Goal: Task Accomplishment & Management: Manage account settings

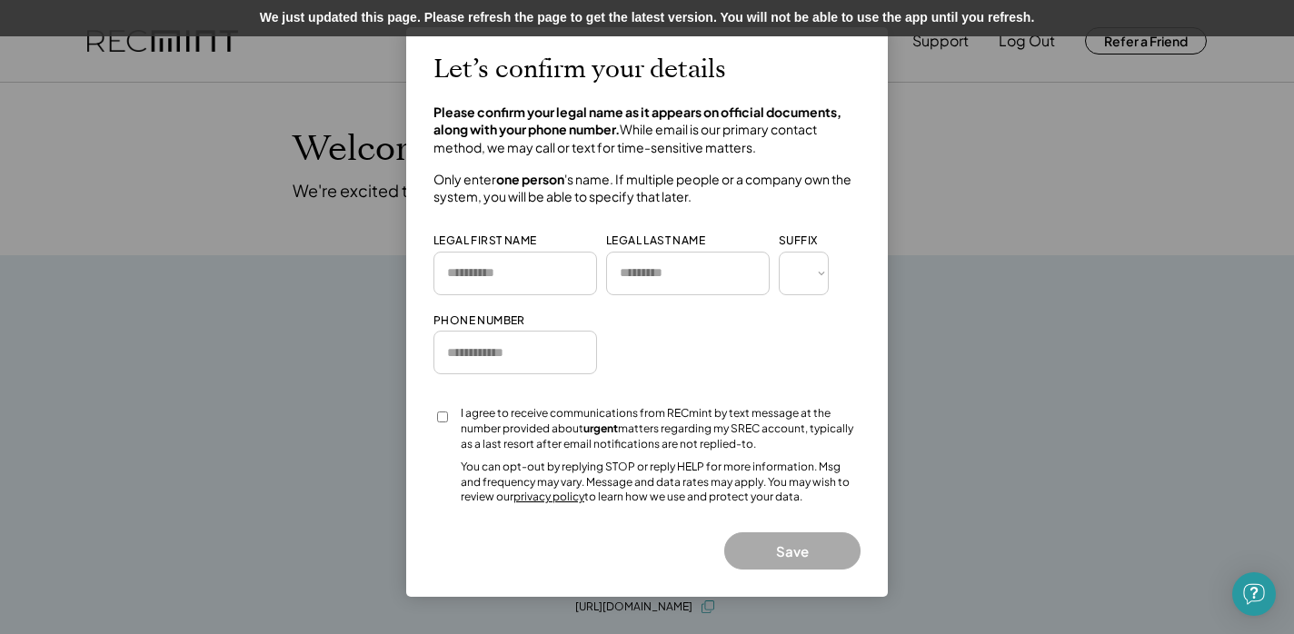
click at [914, 264] on div at bounding box center [647, 317] width 1294 height 634
click at [887, 447] on div "Let’s confirm your details Please confirm your legal name as it appears on offi…" at bounding box center [647, 312] width 482 height 570
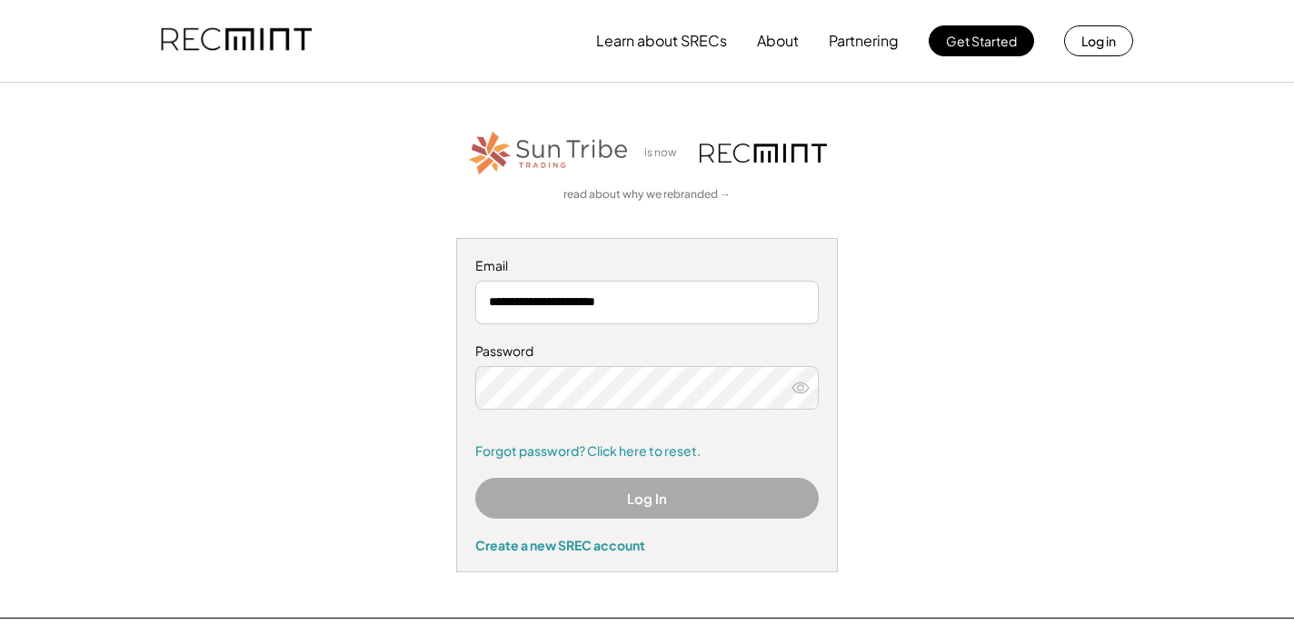
click at [804, 494] on button "Log In" at bounding box center [647, 498] width 344 height 41
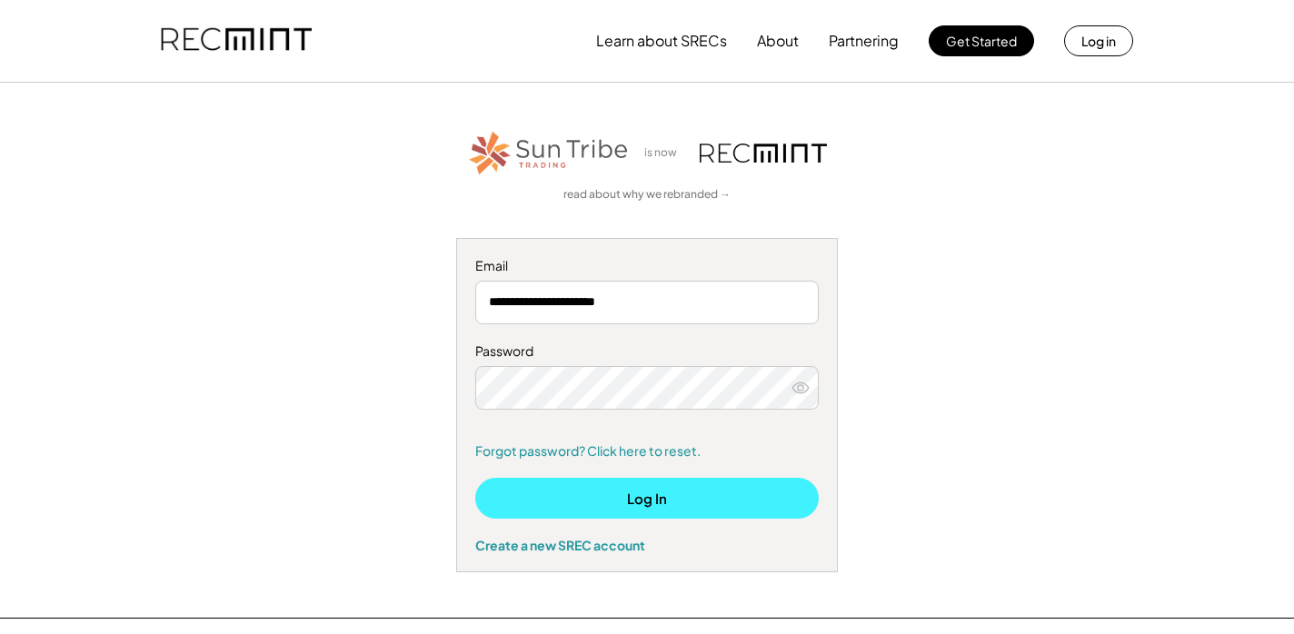
click at [704, 491] on button "Log In" at bounding box center [647, 498] width 344 height 41
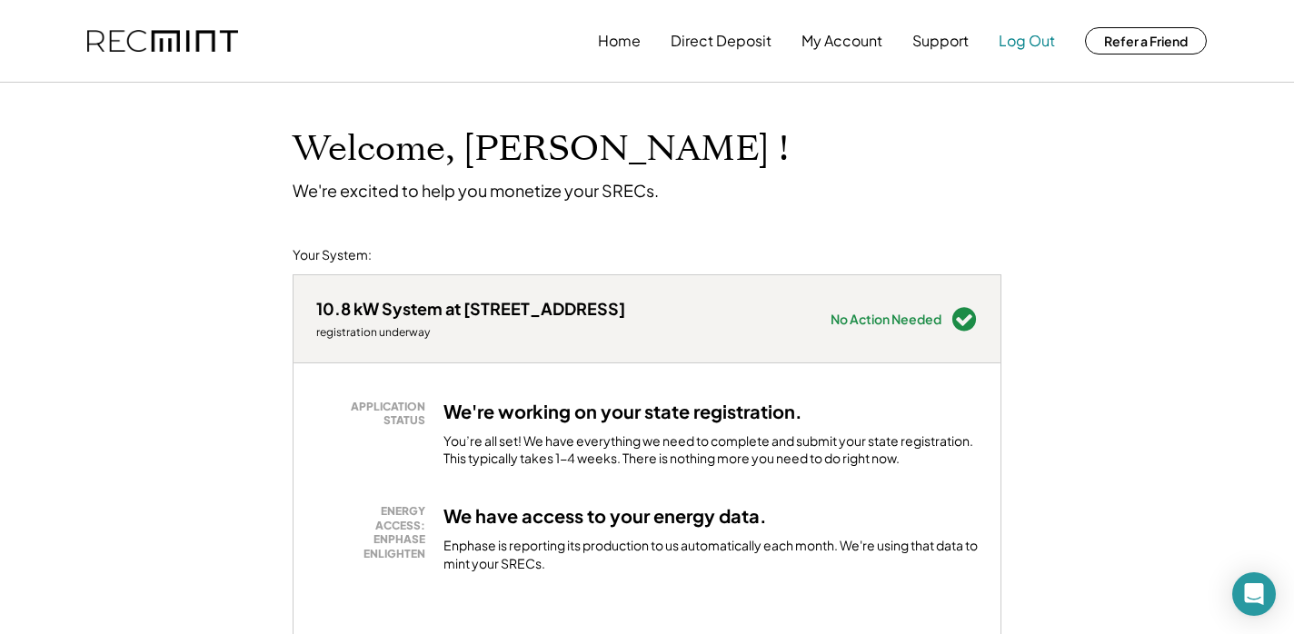
click at [1044, 39] on button "Log Out" at bounding box center [1027, 41] width 56 height 36
